Goal: Task Accomplishment & Management: Use online tool/utility

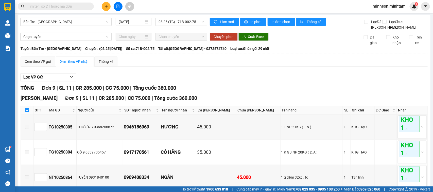
scroll to position [180, 0]
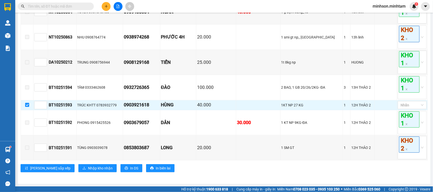
checkbox input "false"
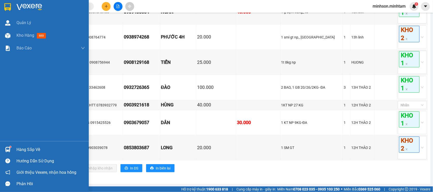
click at [15, 149] on div "Hàng sắp về" at bounding box center [44, 149] width 89 height 11
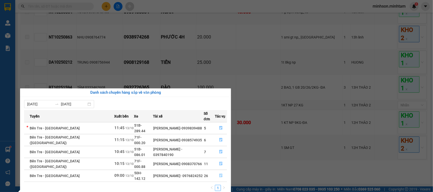
click at [220, 174] on icon "file-done" at bounding box center [220, 176] width 3 height 4
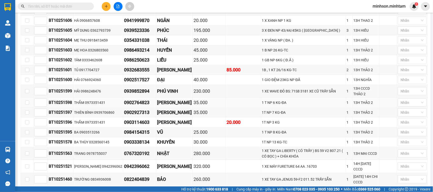
scroll to position [181, 0]
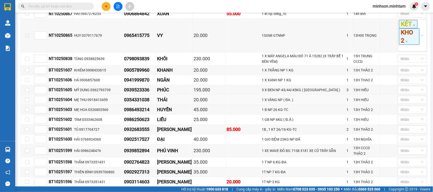
click at [24, 105] on td at bounding box center [27, 100] width 13 height 10
click at [27, 105] on td at bounding box center [27, 100] width 13 height 10
click at [25, 103] on label at bounding box center [27, 100] width 4 height 6
click at [25, 102] on input "checkbox" at bounding box center [27, 100] width 4 height 4
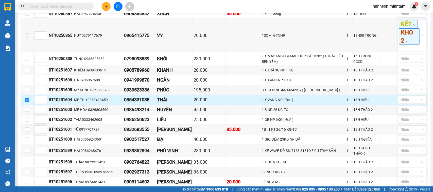
click at [26, 102] on input "checkbox" at bounding box center [27, 100] width 4 height 4
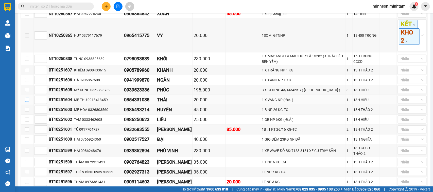
click at [26, 102] on input "checkbox" at bounding box center [27, 100] width 4 height 4
checkbox input "true"
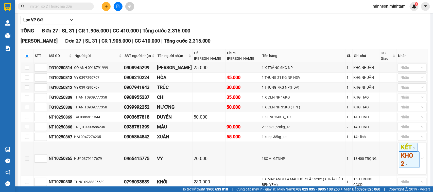
scroll to position [22, 0]
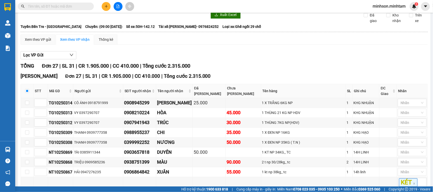
drag, startPoint x: 395, startPoint y: 4, endPoint x: 394, endPoint y: 9, distance: 4.6
click at [394, 5] on span "minhson.minhtam" at bounding box center [389, 6] width 41 height 6
click at [382, 16] on span "Đăng xuất" at bounding box center [392, 16] width 30 height 6
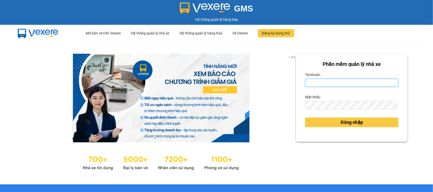
click at [324, 81] on input "Tài khoản" at bounding box center [351, 83] width 93 height 8
type input "phat.minhtam"
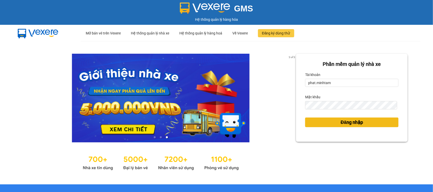
click at [370, 122] on button "Đăng nhập" at bounding box center [351, 123] width 93 height 10
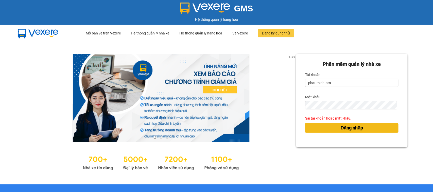
click at [357, 127] on span "Đăng nhập" at bounding box center [352, 128] width 22 height 7
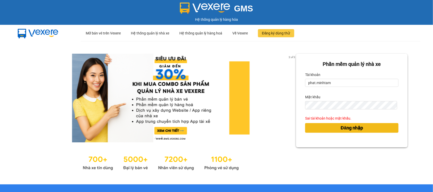
click at [357, 127] on span "Đăng nhập" at bounding box center [352, 128] width 22 height 7
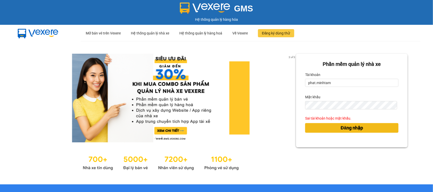
click at [357, 127] on span "Đăng nhập" at bounding box center [352, 128] width 22 height 7
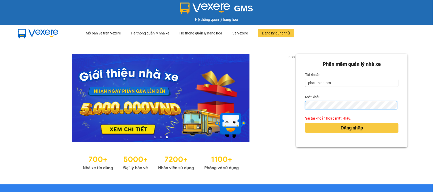
click at [362, 111] on form "Phần mềm quản lý nhà xe Tài khoản phat.minhtam Mật khẩu Sai tài khoản hoặc mật …" at bounding box center [351, 100] width 93 height 81
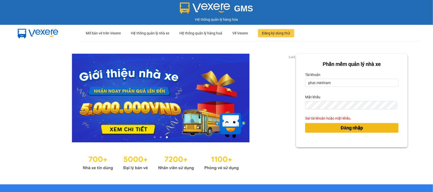
click at [368, 127] on button "Đăng nhập" at bounding box center [351, 128] width 93 height 10
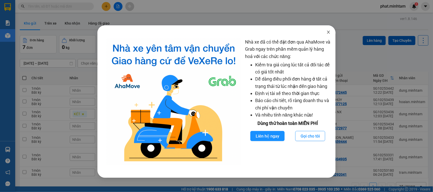
click at [324, 30] on span "Close" at bounding box center [328, 32] width 14 height 14
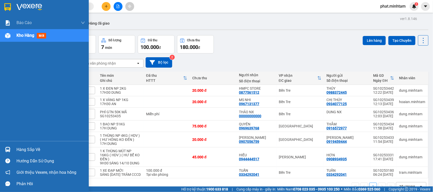
click at [3, 145] on div "Hàng sắp về" at bounding box center [44, 149] width 89 height 11
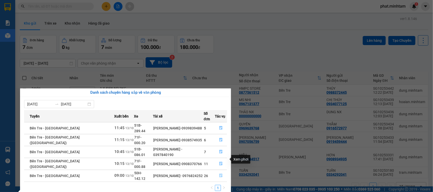
click at [220, 174] on icon "file-done" at bounding box center [221, 176] width 4 height 4
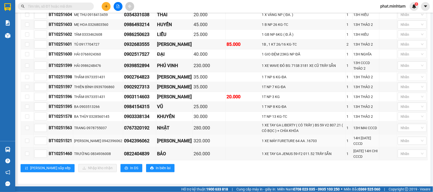
scroll to position [244, 0]
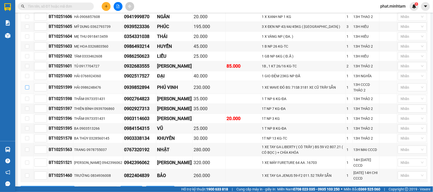
click at [27, 90] on input "checkbox" at bounding box center [27, 88] width 4 height 4
checkbox input "true"
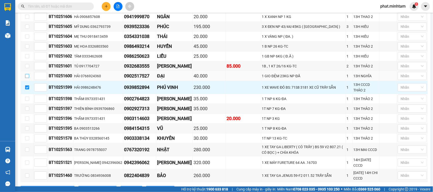
click at [27, 78] on input "checkbox" at bounding box center [27, 76] width 4 height 4
checkbox input "true"
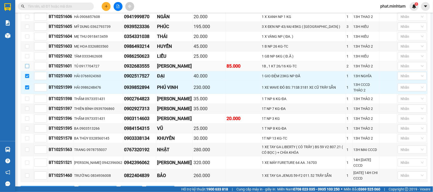
click at [26, 68] on input "checkbox" at bounding box center [27, 66] width 4 height 4
checkbox input "true"
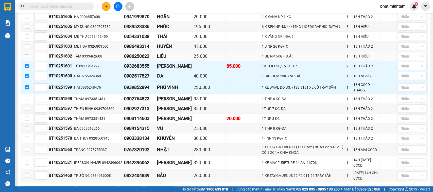
click at [27, 58] on input "checkbox" at bounding box center [27, 56] width 4 height 4
checkbox input "true"
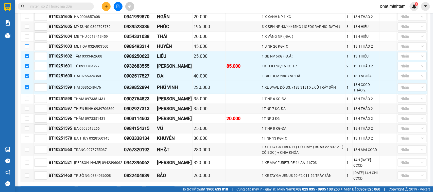
click at [26, 48] on input "checkbox" at bounding box center [27, 46] width 4 height 4
checkbox input "true"
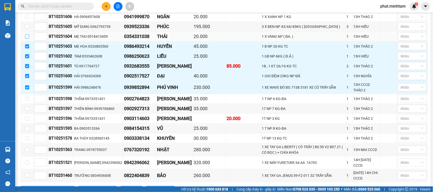
click at [27, 39] on label at bounding box center [27, 37] width 4 height 6
click at [27, 39] on input "checkbox" at bounding box center [27, 37] width 4 height 4
checkbox input "true"
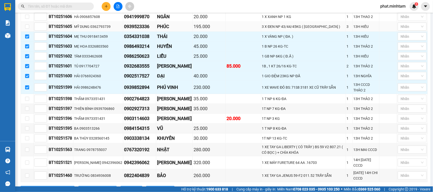
click at [26, 32] on td at bounding box center [27, 27] width 13 height 10
click at [27, 29] on input "checkbox" at bounding box center [27, 27] width 4 height 4
checkbox input "true"
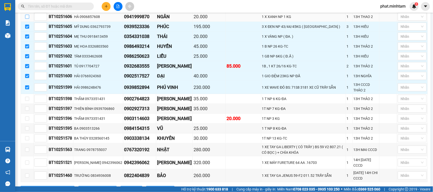
click at [28, 19] on input "checkbox" at bounding box center [27, 17] width 4 height 4
checkbox input "true"
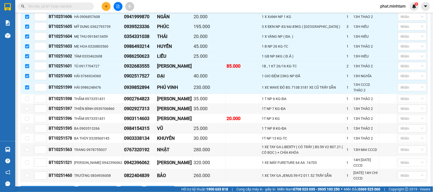
click at [27, 9] on input "checkbox" at bounding box center [27, 7] width 4 height 4
checkbox input "true"
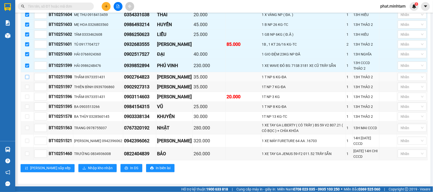
click at [26, 79] on input "checkbox" at bounding box center [27, 77] width 4 height 4
checkbox input "true"
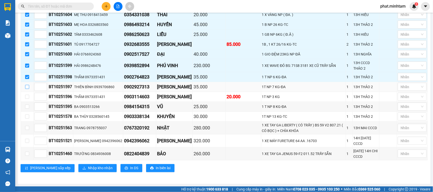
click at [26, 89] on input "checkbox" at bounding box center [27, 87] width 4 height 4
checkbox input "true"
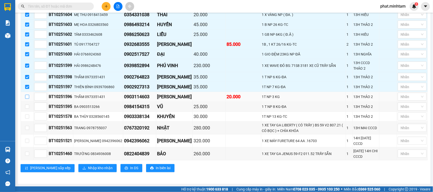
click at [26, 96] on label at bounding box center [27, 97] width 4 height 6
click at [26, 96] on input "checkbox" at bounding box center [27, 97] width 4 height 4
checkbox input "true"
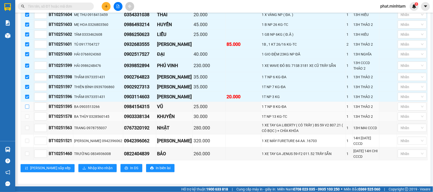
drag, startPoint x: 26, startPoint y: 109, endPoint x: 30, endPoint y: 121, distance: 12.9
click at [28, 110] on label at bounding box center [27, 107] width 4 height 6
click at [28, 109] on input "checkbox" at bounding box center [27, 107] width 4 height 4
checkbox input "true"
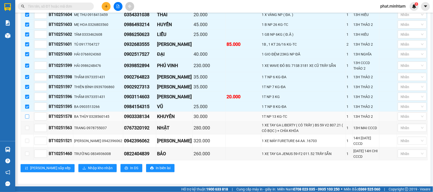
click at [27, 119] on input "checkbox" at bounding box center [27, 117] width 4 height 4
checkbox input "true"
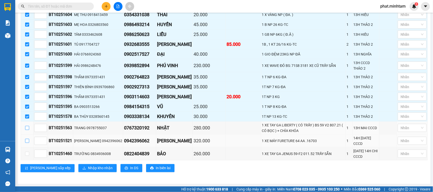
drag, startPoint x: 26, startPoint y: 131, endPoint x: 28, endPoint y: 142, distance: 11.3
click at [27, 134] on td at bounding box center [27, 128] width 13 height 13
click at [28, 143] on input "checkbox" at bounding box center [27, 141] width 4 height 4
checkbox input "true"
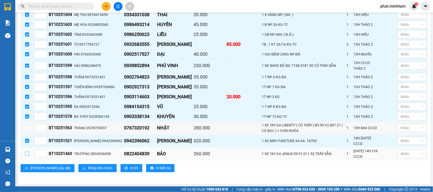
click at [27, 152] on input "checkbox" at bounding box center [27, 154] width 4 height 4
checkbox input "true"
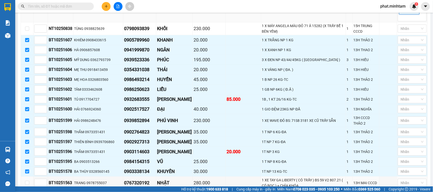
scroll to position [86, 0]
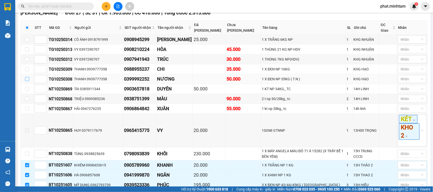
click at [27, 81] on input "checkbox" at bounding box center [27, 79] width 4 height 4
checkbox input "true"
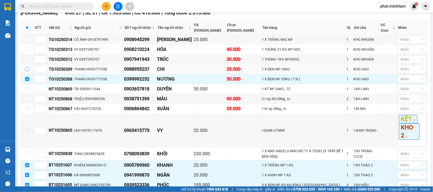
click at [26, 71] on input "checkbox" at bounding box center [27, 69] width 4 height 4
checkbox input "true"
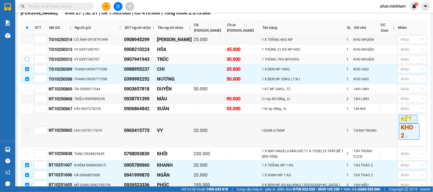
click at [25, 61] on input "checkbox" at bounding box center [27, 59] width 4 height 4
checkbox input "true"
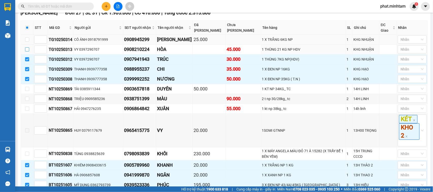
drag, startPoint x: 28, startPoint y: 62, endPoint x: 29, endPoint y: 47, distance: 14.8
click at [28, 52] on input "checkbox" at bounding box center [27, 49] width 4 height 4
checkbox input "true"
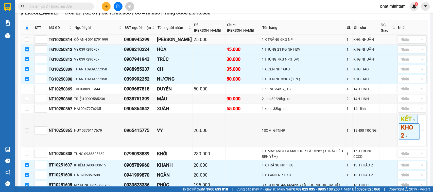
click at [33, 45] on tr "TG10250314 CÔ ÁNH 0918791999 0908945299 THANH TRÚC 25.000 1 X TRẮNG 6KG NP 1 KH…" at bounding box center [224, 40] width 407 height 10
click at [27, 42] on input "checkbox" at bounding box center [27, 40] width 4 height 4
checkbox input "true"
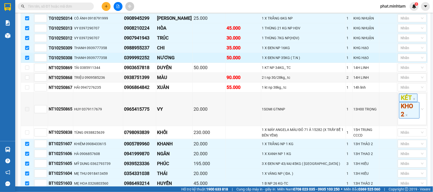
scroll to position [149, 0]
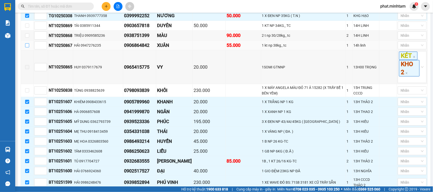
click at [27, 47] on input "checkbox" at bounding box center [27, 45] width 4 height 4
checkbox input "true"
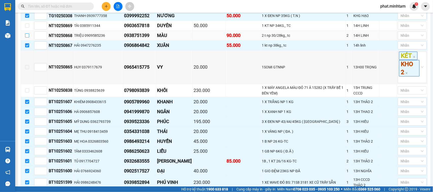
click at [26, 38] on input "checkbox" at bounding box center [27, 35] width 4 height 4
checkbox input "true"
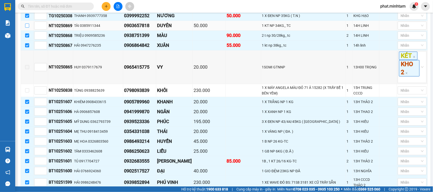
click at [27, 28] on input "checkbox" at bounding box center [27, 26] width 4 height 4
checkbox input "true"
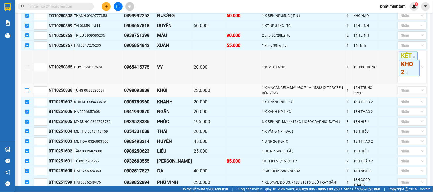
click at [28, 97] on td at bounding box center [27, 90] width 13 height 13
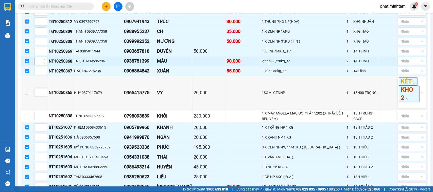
scroll to position [181, 0]
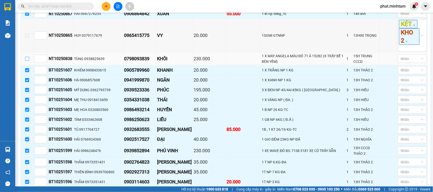
click at [27, 61] on input "checkbox" at bounding box center [27, 59] width 4 height 4
checkbox input "true"
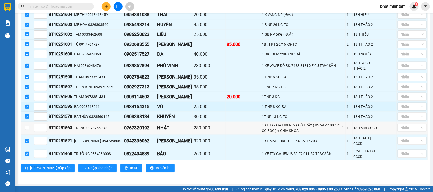
scroll to position [276, 0]
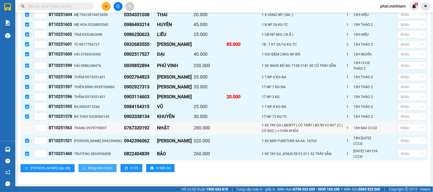
click at [88, 168] on span "Nhập kho nhận" at bounding box center [100, 169] width 25 height 6
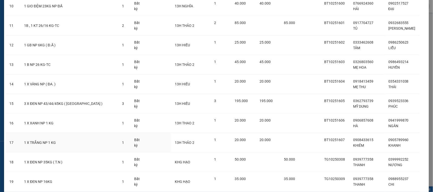
scroll to position [381, 0]
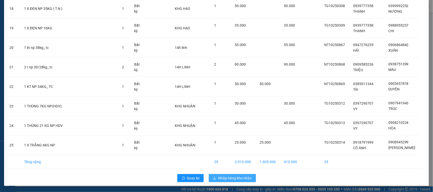
click at [239, 180] on span "Nhập hàng kho nhận" at bounding box center [234, 179] width 33 height 6
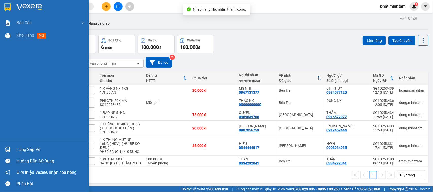
click at [10, 147] on img at bounding box center [7, 149] width 5 height 5
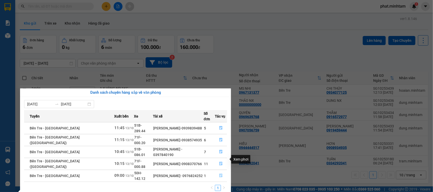
click at [216, 172] on button "button" at bounding box center [221, 176] width 12 height 8
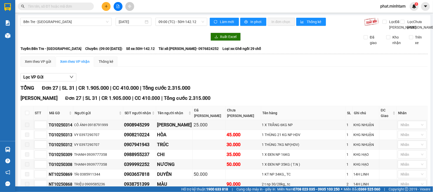
click at [25, 120] on th at bounding box center [27, 113] width 13 height 14
click at [26, 115] on input "checkbox" at bounding box center [27, 113] width 4 height 4
checkbox input "true"
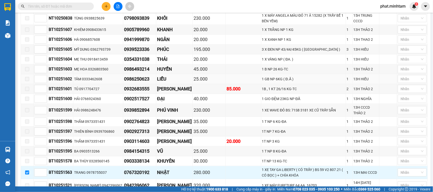
scroll to position [276, 0]
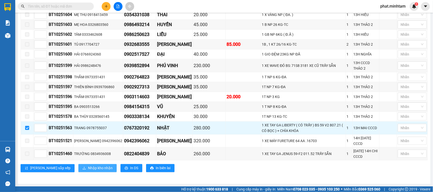
click at [86, 165] on button "Nhập kho nhận" at bounding box center [97, 168] width 38 height 8
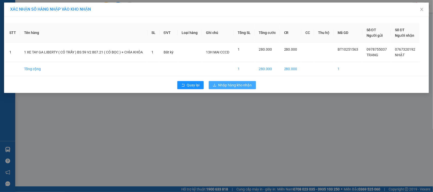
click at [238, 87] on span "Nhập hàng kho nhận" at bounding box center [234, 85] width 33 height 6
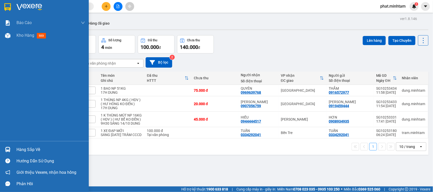
click at [7, 149] on img at bounding box center [7, 149] width 5 height 5
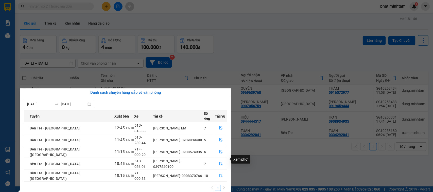
click at [220, 174] on icon "file-done" at bounding box center [221, 176] width 4 height 4
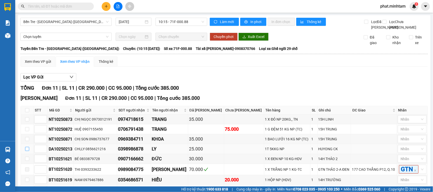
click at [27, 151] on input "checkbox" at bounding box center [27, 149] width 4 height 4
checkbox input "true"
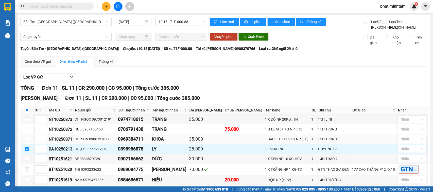
click at [27, 142] on label at bounding box center [27, 140] width 4 height 6
click at [27, 131] on input "checkbox" at bounding box center [27, 129] width 4 height 4
checkbox input "true"
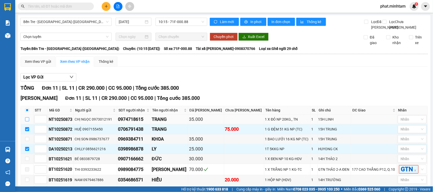
click at [26, 122] on input "checkbox" at bounding box center [27, 119] width 4 height 4
checkbox input "true"
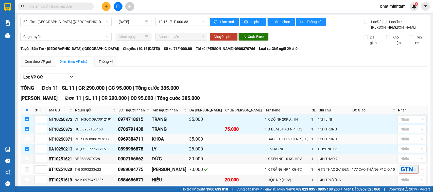
click at [29, 141] on input "checkbox" at bounding box center [27, 139] width 4 height 4
checkbox input "true"
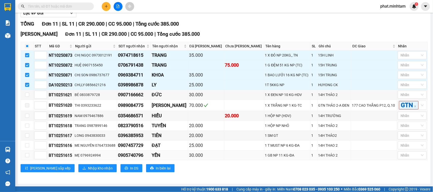
scroll to position [84, 0]
click at [27, 93] on input "checkbox" at bounding box center [27, 95] width 4 height 4
checkbox input "true"
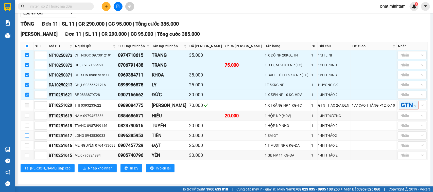
click at [25, 135] on input "checkbox" at bounding box center [27, 136] width 4 height 4
checkbox input "true"
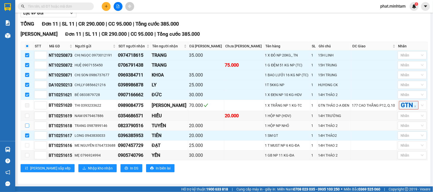
click at [27, 126] on input "checkbox" at bounding box center [27, 126] width 4 height 4
checkbox input "true"
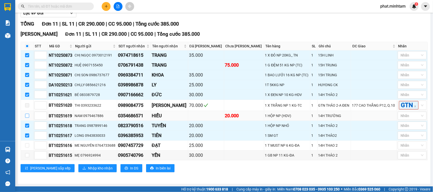
click at [28, 117] on input "checkbox" at bounding box center [27, 116] width 4 height 4
checkbox input "true"
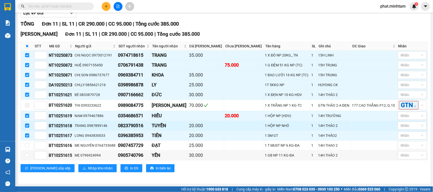
drag, startPoint x: 26, startPoint y: 134, endPoint x: 28, endPoint y: 125, distance: 9.4
click at [26, 134] on input "checkbox" at bounding box center [27, 136] width 4 height 4
checkbox input "false"
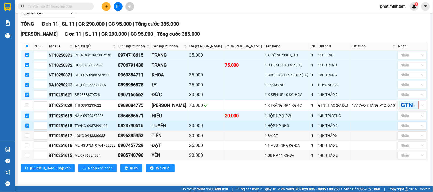
click at [28, 124] on input "checkbox" at bounding box center [27, 126] width 4 height 4
checkbox input "false"
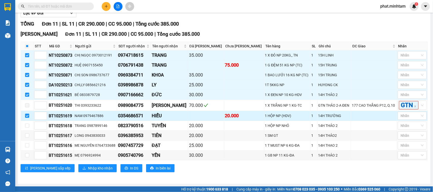
click at [26, 115] on input "checkbox" at bounding box center [27, 116] width 4 height 4
checkbox input "false"
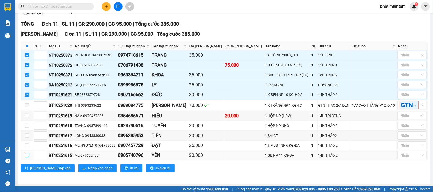
click at [28, 156] on input "checkbox" at bounding box center [27, 156] width 4 height 4
checkbox input "true"
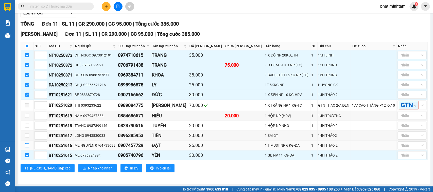
click at [26, 145] on input "checkbox" at bounding box center [27, 146] width 4 height 4
checkbox input "true"
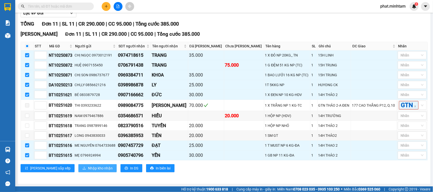
click at [78, 165] on button "Nhập kho nhận" at bounding box center [97, 168] width 38 height 8
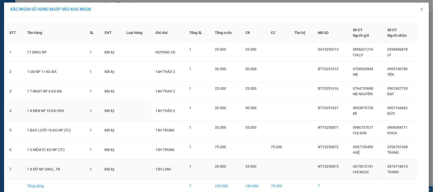
scroll to position [24, 0]
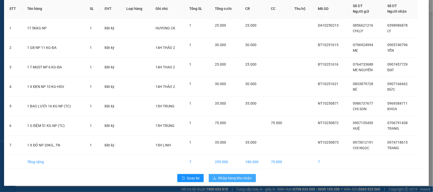
click at [230, 178] on span "Nhập hàng kho nhận" at bounding box center [234, 179] width 33 height 6
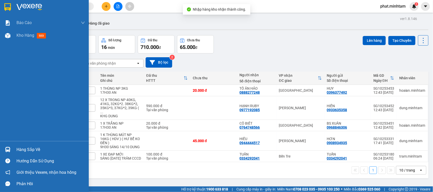
click at [9, 146] on div at bounding box center [7, 149] width 9 height 9
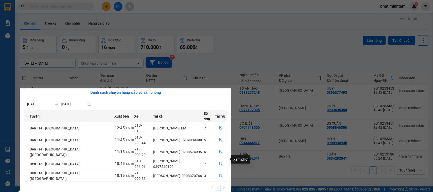
click at [223, 172] on button "button" at bounding box center [221, 176] width 12 height 8
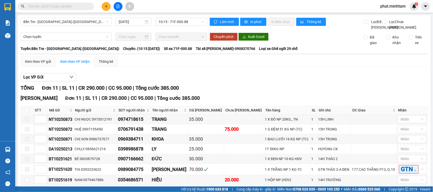
click at [27, 115] on th at bounding box center [27, 110] width 13 height 8
drag, startPoint x: 27, startPoint y: 118, endPoint x: 26, endPoint y: 123, distance: 4.9
click at [26, 115] on th at bounding box center [27, 110] width 13 height 8
click at [26, 112] on input "checkbox" at bounding box center [27, 110] width 4 height 4
checkbox input "true"
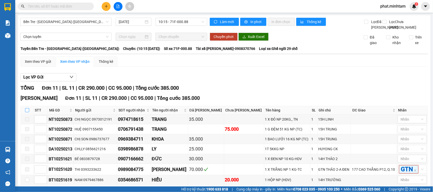
checkbox input "true"
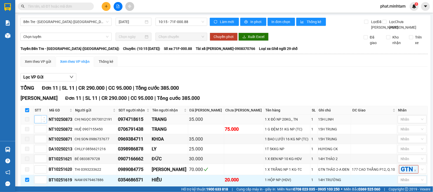
scroll to position [84, 0]
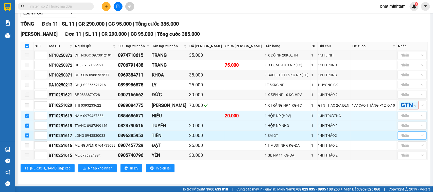
click at [406, 135] on div at bounding box center [409, 136] width 21 height 6
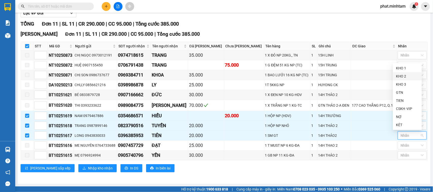
click at [402, 75] on div "KHO 2" at bounding box center [407, 77] width 23 height 6
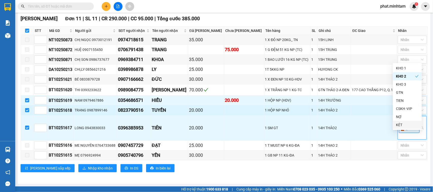
click at [375, 115] on td at bounding box center [374, 111] width 46 height 10
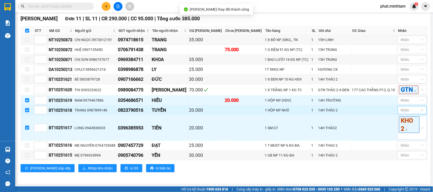
click at [409, 113] on div at bounding box center [409, 110] width 21 height 6
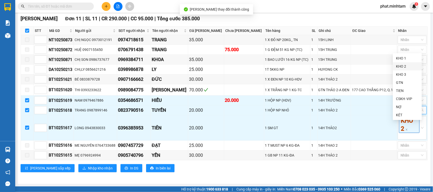
click at [401, 66] on div "KHO 2" at bounding box center [407, 67] width 23 height 6
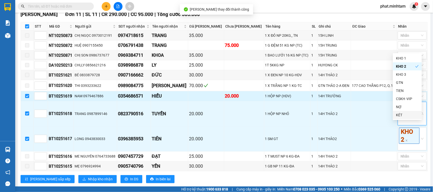
drag, startPoint x: 358, startPoint y: 124, endPoint x: 386, endPoint y: 112, distance: 29.8
click at [359, 124] on td at bounding box center [374, 113] width 46 height 25
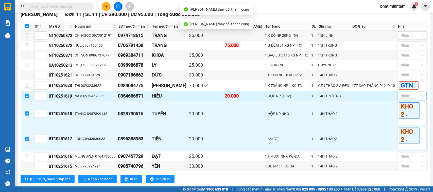
click at [404, 99] on div at bounding box center [409, 96] width 21 height 6
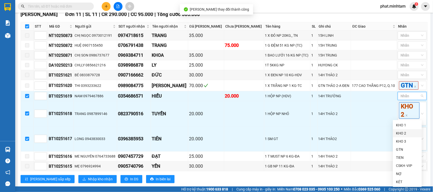
click at [402, 132] on div "KHO 2" at bounding box center [407, 134] width 23 height 6
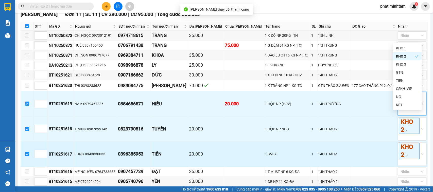
scroll to position [130, 0]
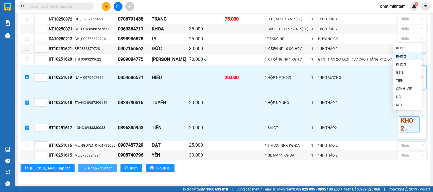
click at [90, 165] on div "[PERSON_NAME][GEOGRAPHIC_DATA] 11 | SL 11 | CR 290.000 | CC 95.000 | Tổng cước …" at bounding box center [224, 80] width 407 height 192
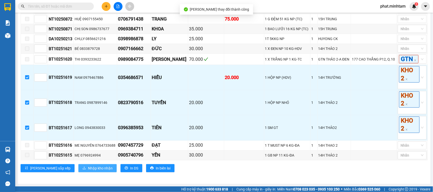
click at [88, 168] on span "Nhập kho nhận" at bounding box center [100, 169] width 25 height 6
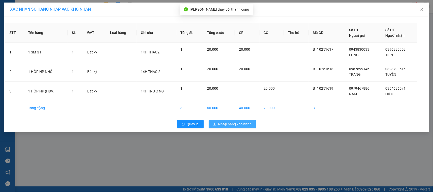
click at [241, 123] on span "Nhập hàng kho nhận" at bounding box center [234, 125] width 33 height 6
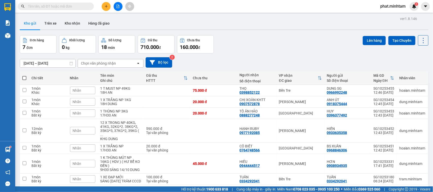
drag, startPoint x: 246, startPoint y: 117, endPoint x: 234, endPoint y: 70, distance: 48.2
click at [239, 61] on div "[DATE] – [DATE] Press the down arrow key to interact with the calendar and sele…" at bounding box center [224, 62] width 409 height 10
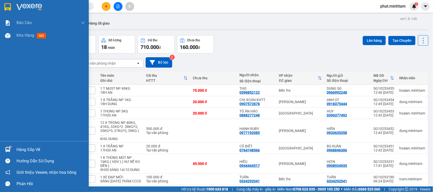
click at [2, 150] on div "Hàng sắp về" at bounding box center [44, 149] width 89 height 11
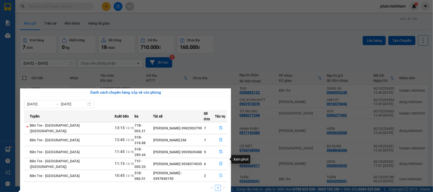
click at [222, 172] on button "button" at bounding box center [221, 176] width 12 height 8
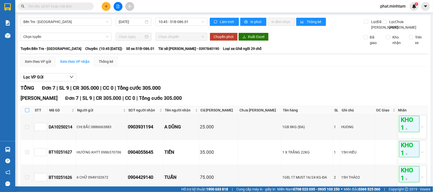
click at [28, 112] on input "checkbox" at bounding box center [27, 110] width 4 height 4
checkbox input "true"
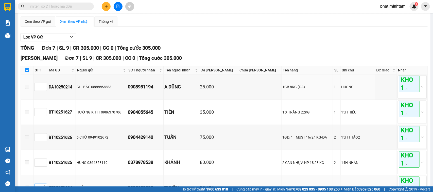
scroll to position [116, 0]
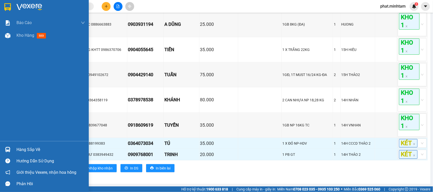
drag, startPoint x: 12, startPoint y: 8, endPoint x: 53, endPoint y: 170, distance: 166.6
click at [14, 9] on div at bounding box center [44, 8] width 89 height 16
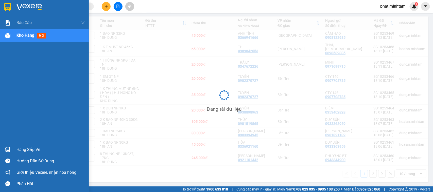
scroll to position [24, 0]
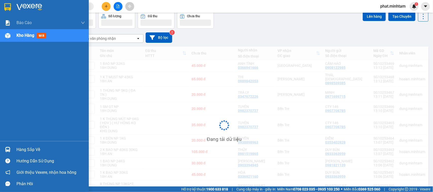
click at [38, 149] on div "Hàng sắp về" at bounding box center [50, 150] width 69 height 8
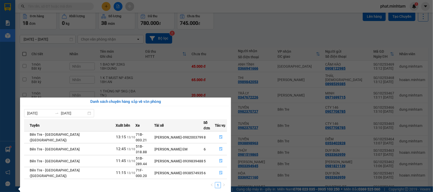
click at [233, 72] on section "Kết quả tìm kiếm ( 0 ) Bộ lọc No Data phat.minhtam 1 Báo cáo BC giao hàng (nhân…" at bounding box center [216, 96] width 433 height 192
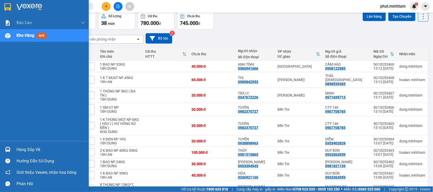
drag, startPoint x: 35, startPoint y: 7, endPoint x: 0, endPoint y: 187, distance: 183.5
click at [35, 7] on img at bounding box center [29, 7] width 26 height 8
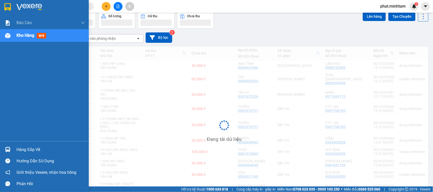
click at [26, 146] on div "Hàng sắp về" at bounding box center [44, 149] width 89 height 11
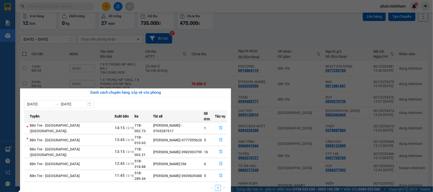
click at [206, 73] on section "Kết quả tìm kiếm ( 0 ) Bộ lọc No Data phat.minhtam 1 Báo cáo BC giao hàng (nhân…" at bounding box center [216, 96] width 433 height 192
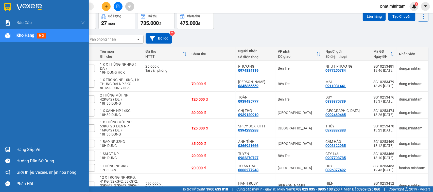
click at [4, 148] on div at bounding box center [7, 149] width 9 height 9
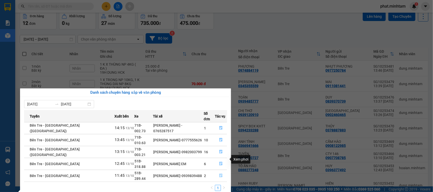
click at [220, 172] on button "button" at bounding box center [221, 176] width 12 height 8
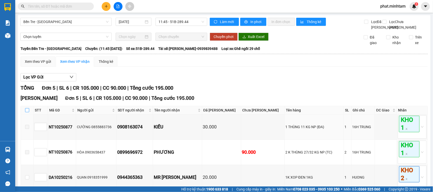
click at [29, 112] on input "checkbox" at bounding box center [27, 110] width 4 height 4
checkbox input "true"
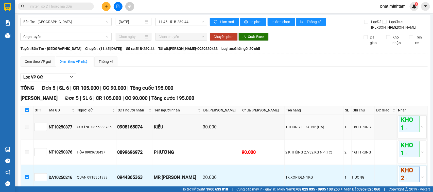
scroll to position [62, 0]
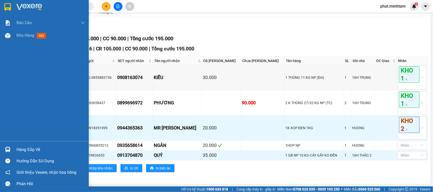
click at [6, 5] on img at bounding box center [7, 7] width 7 height 8
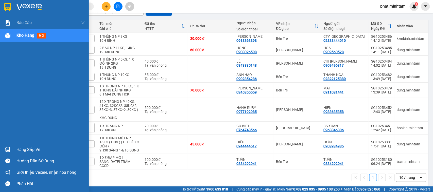
scroll to position [53, 0]
